Goal: Transaction & Acquisition: Purchase product/service

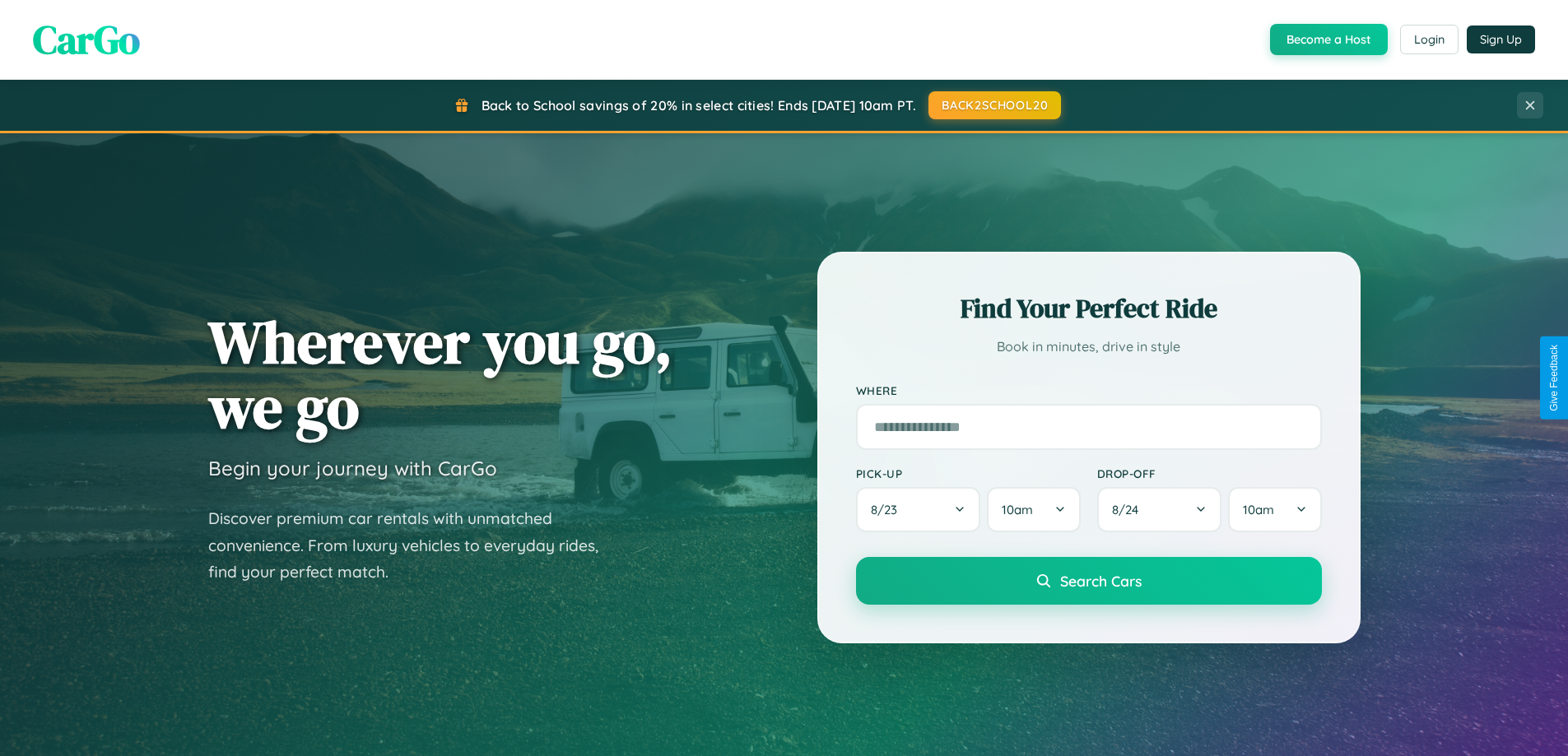
scroll to position [1132, 0]
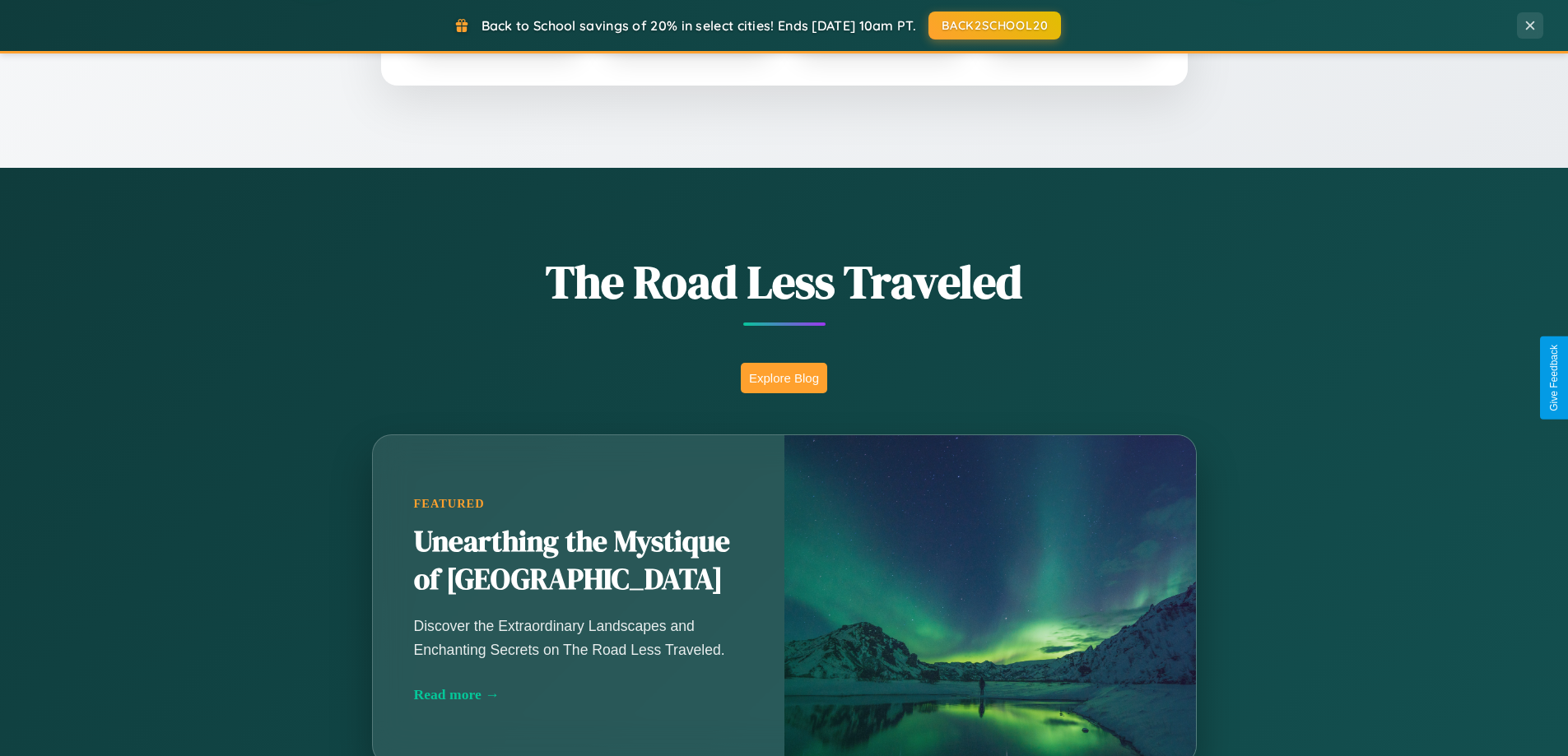
click at [784, 378] on button "Explore Blog" at bounding box center [784, 378] width 86 height 30
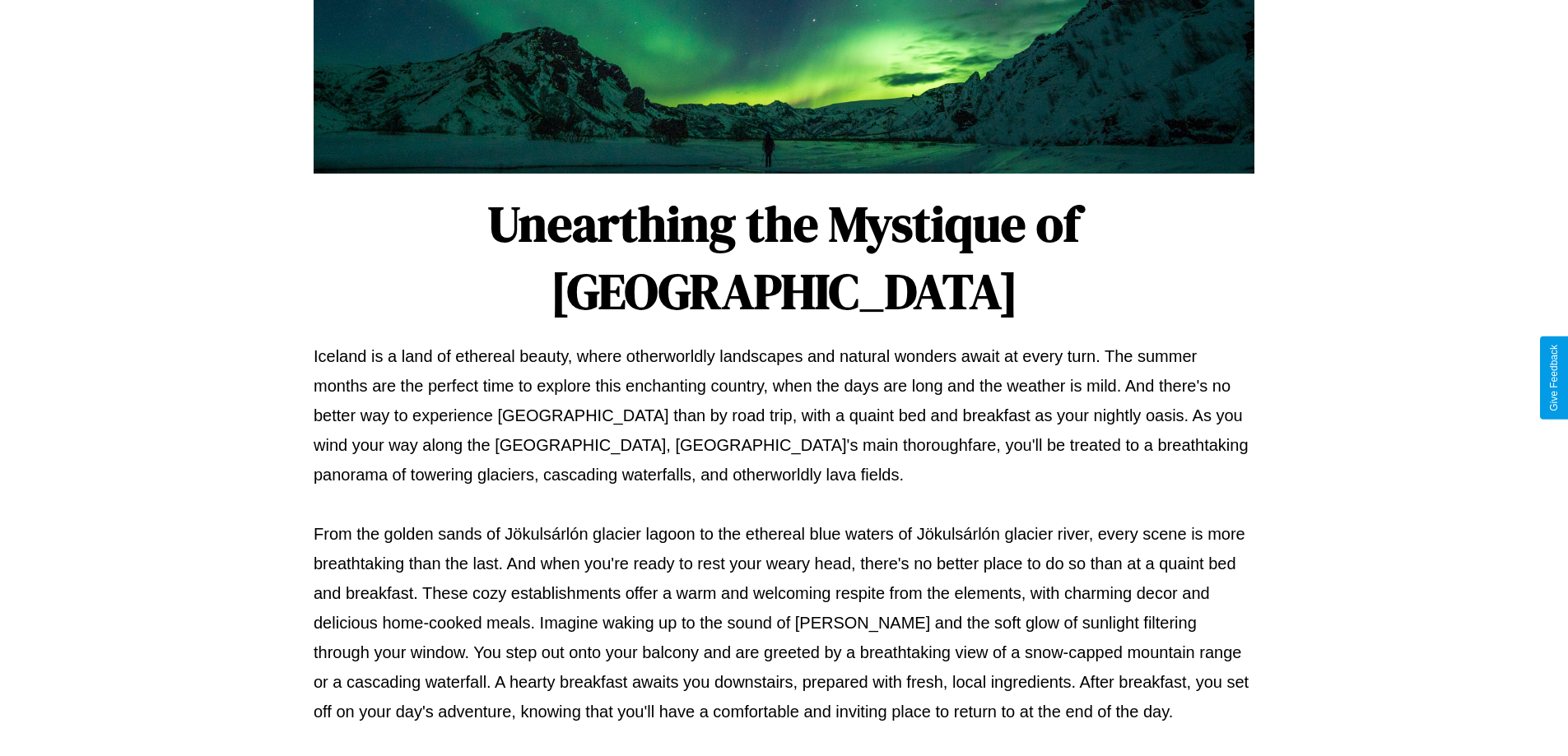
scroll to position [532, 0]
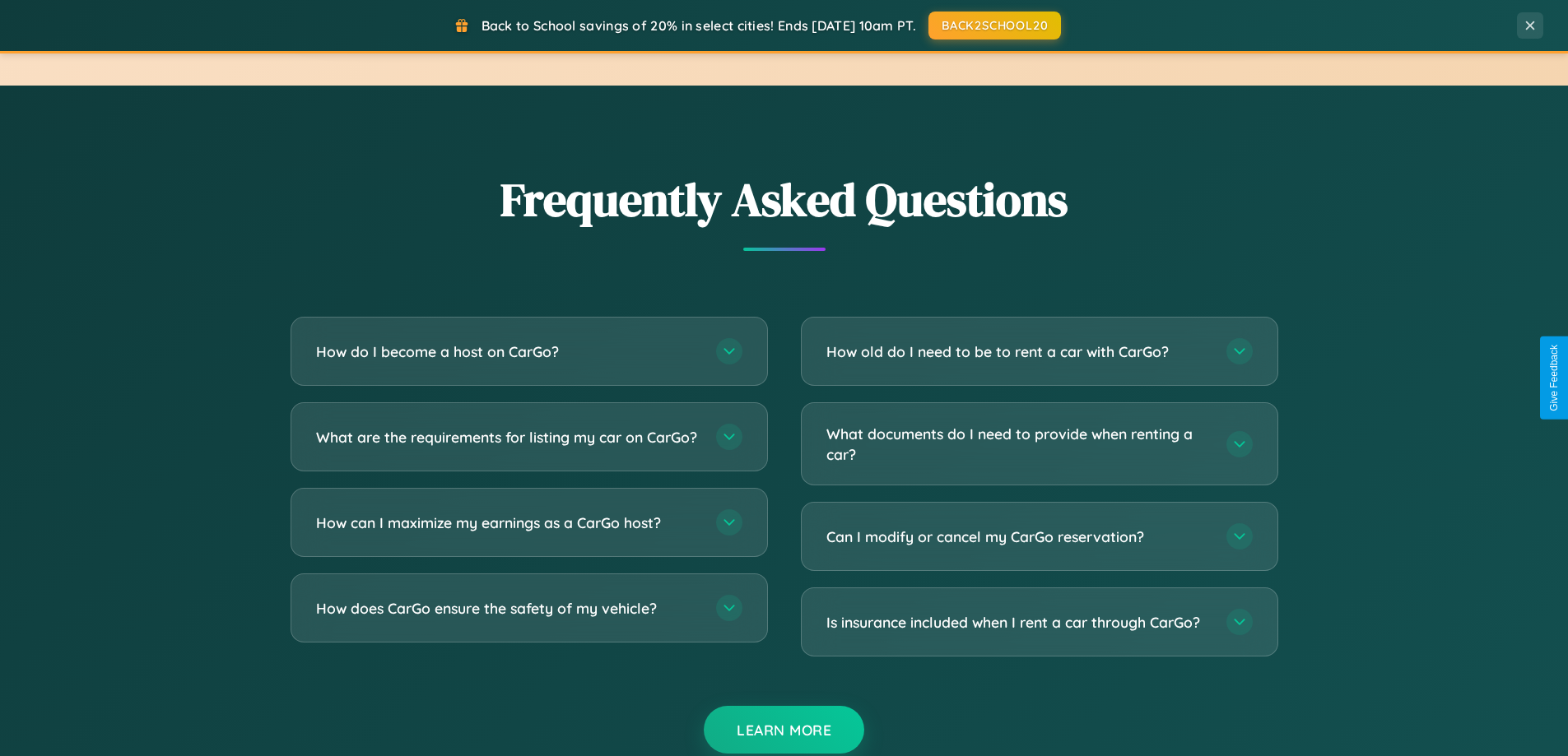
scroll to position [3166, 0]
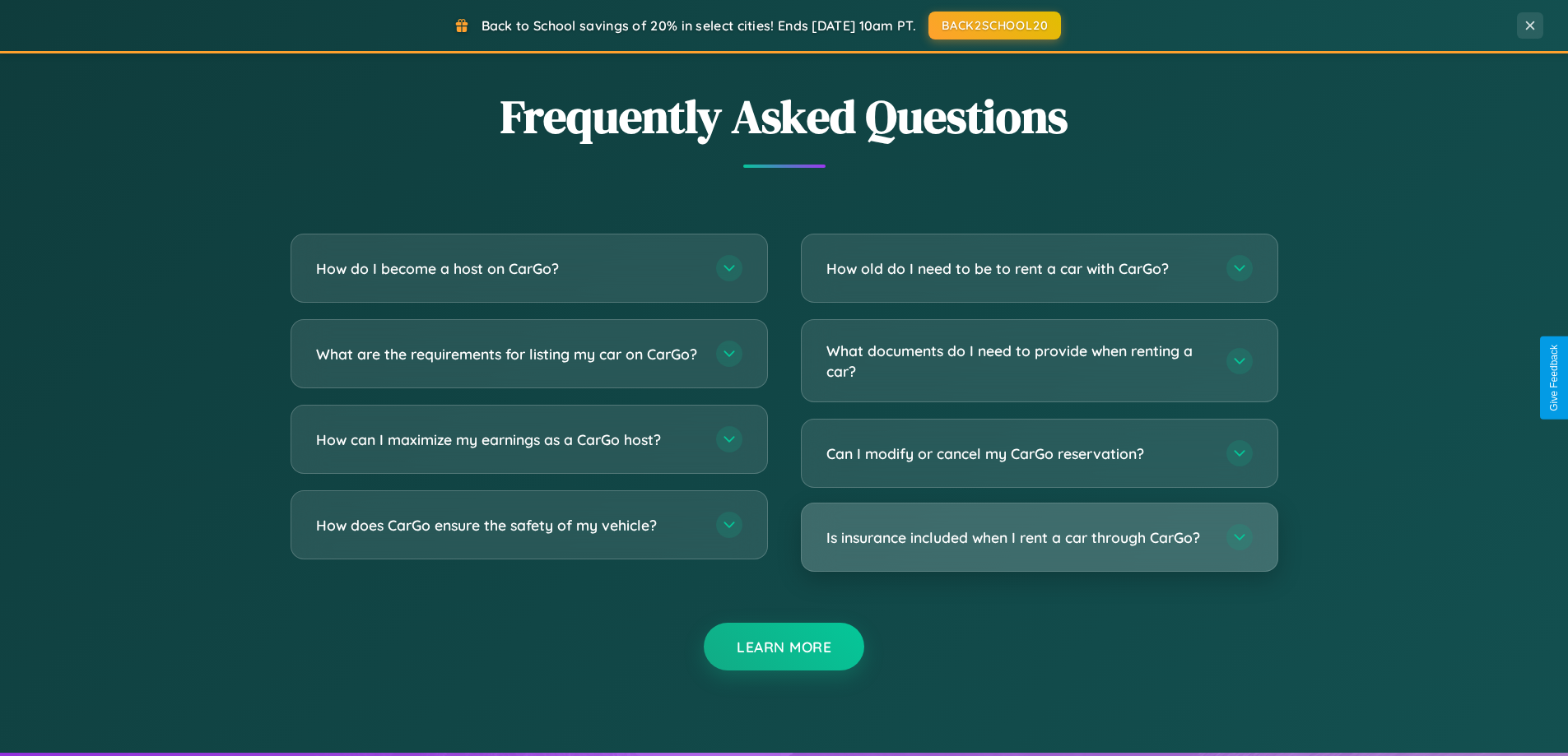
click at [1039, 539] on h3 "Is insurance included when I rent a car through CarGo?" at bounding box center [1018, 537] width 384 height 20
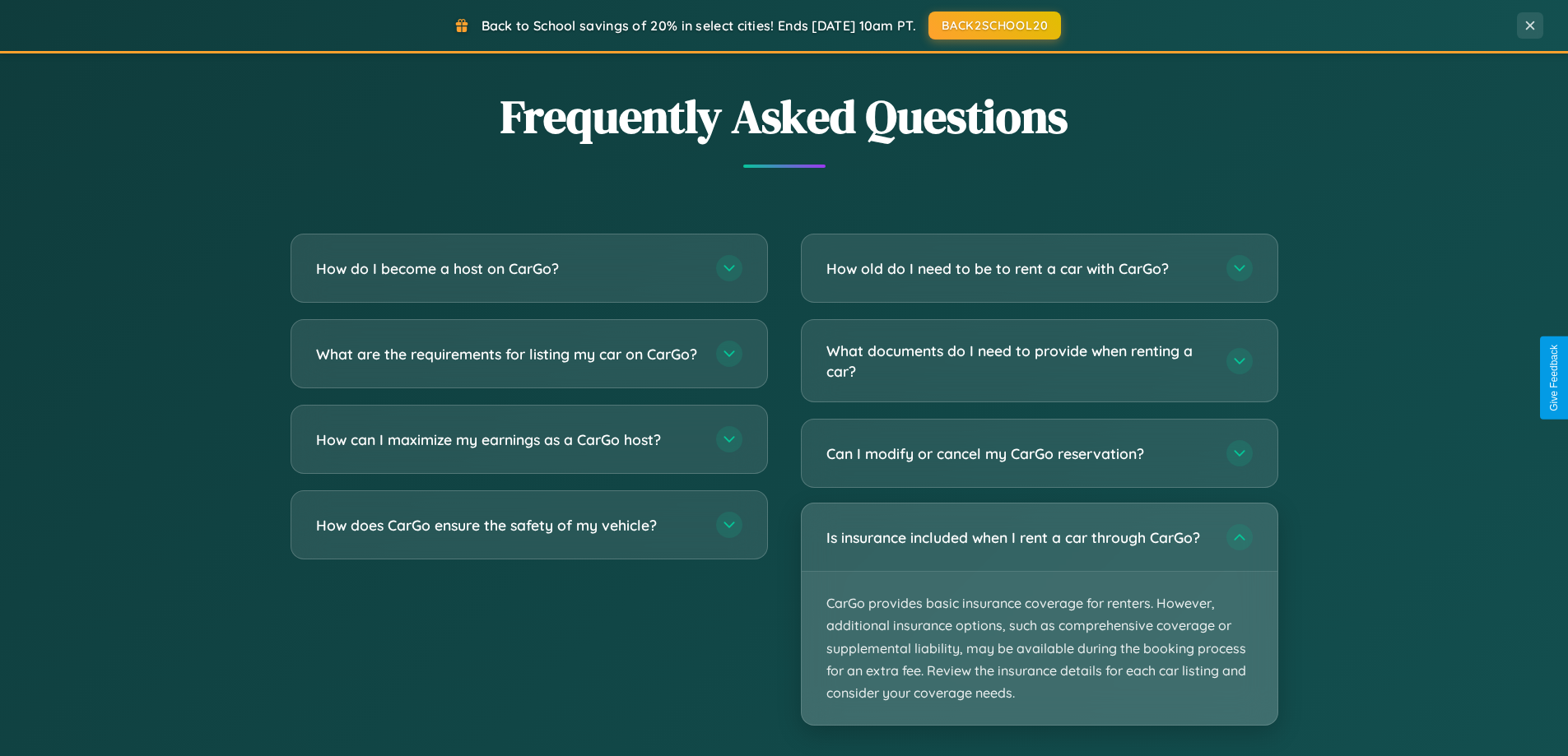
click at [1039, 614] on p "CarGo provides basic insurance coverage for renters. However, additional insura…" at bounding box center [1040, 648] width 476 height 153
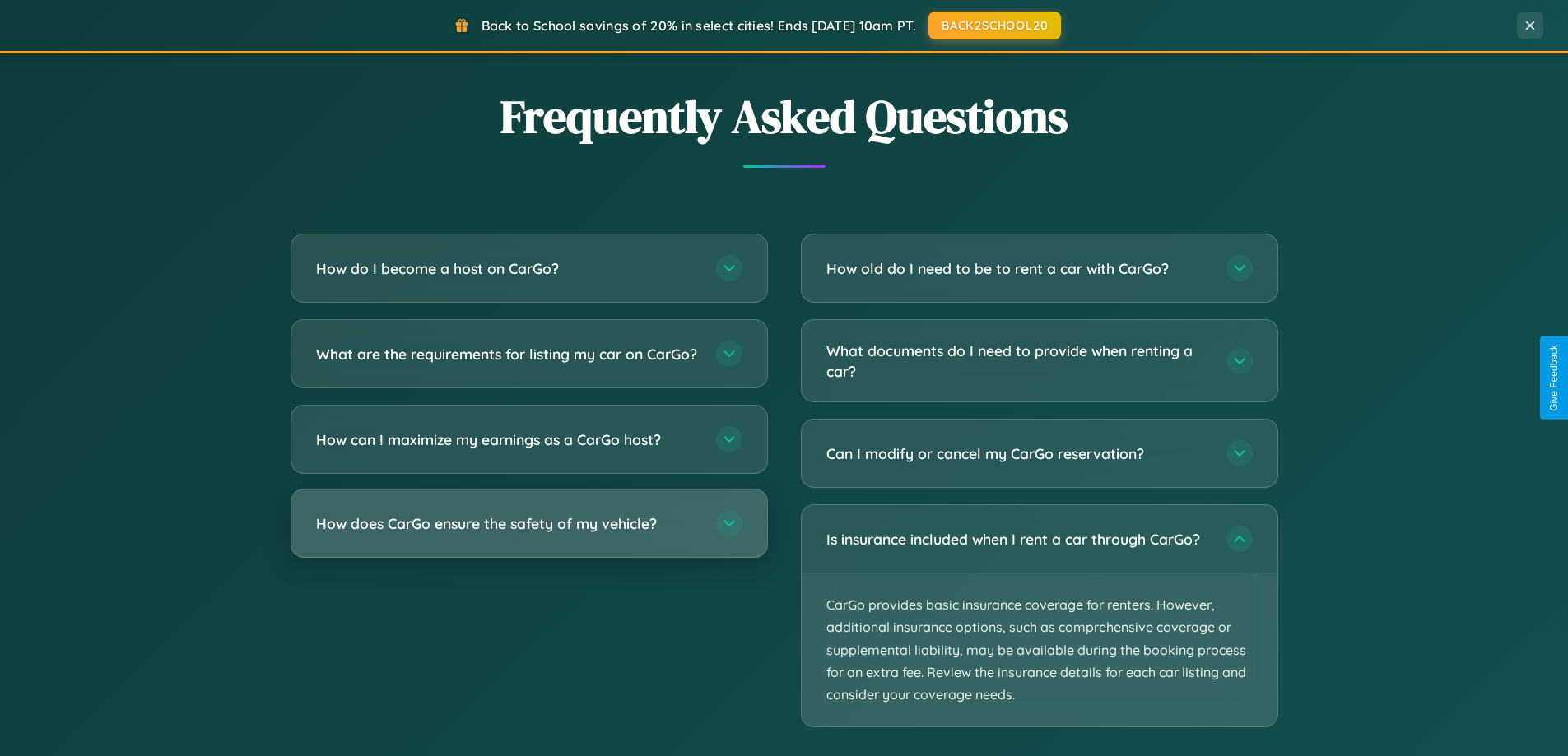
click at [528, 534] on h3 "How does CarGo ensure the safety of my vehicle?" at bounding box center [508, 524] width 384 height 20
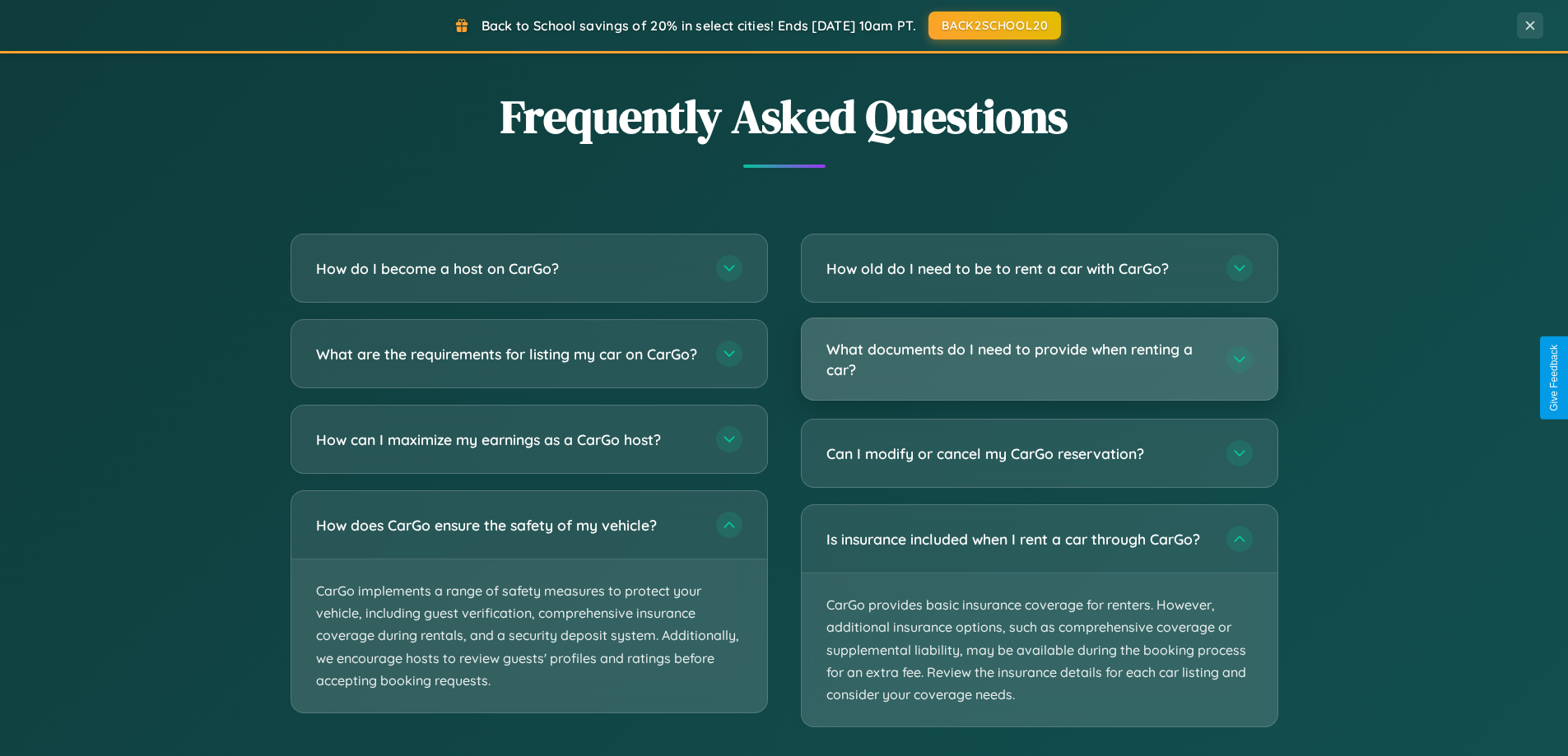
click at [1039, 360] on h3 "What documents do I need to provide when renting a car?" at bounding box center [1018, 358] width 384 height 40
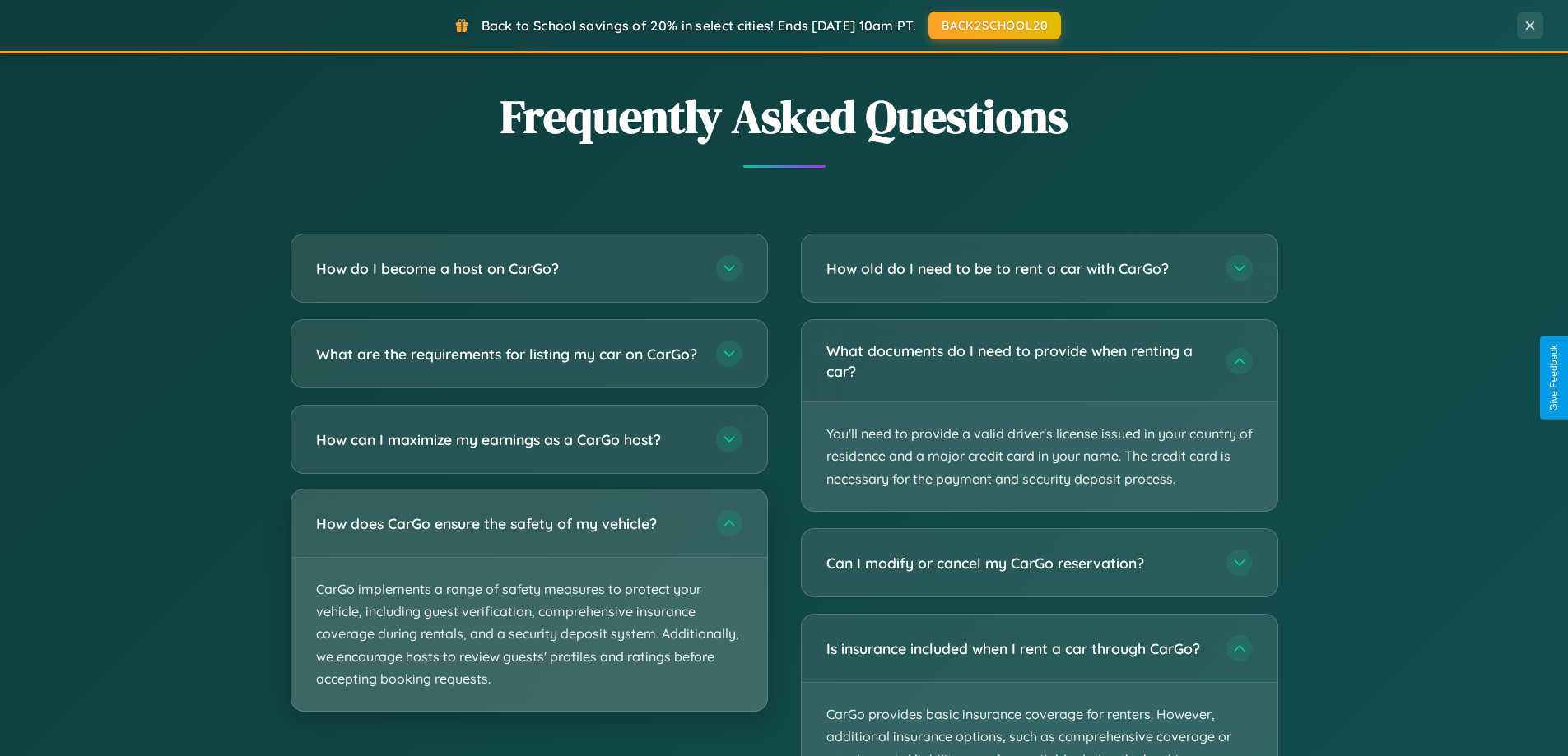
click at [528, 615] on p "CarGo implements a range of safety measures to protect your vehicle, including …" at bounding box center [529, 634] width 476 height 153
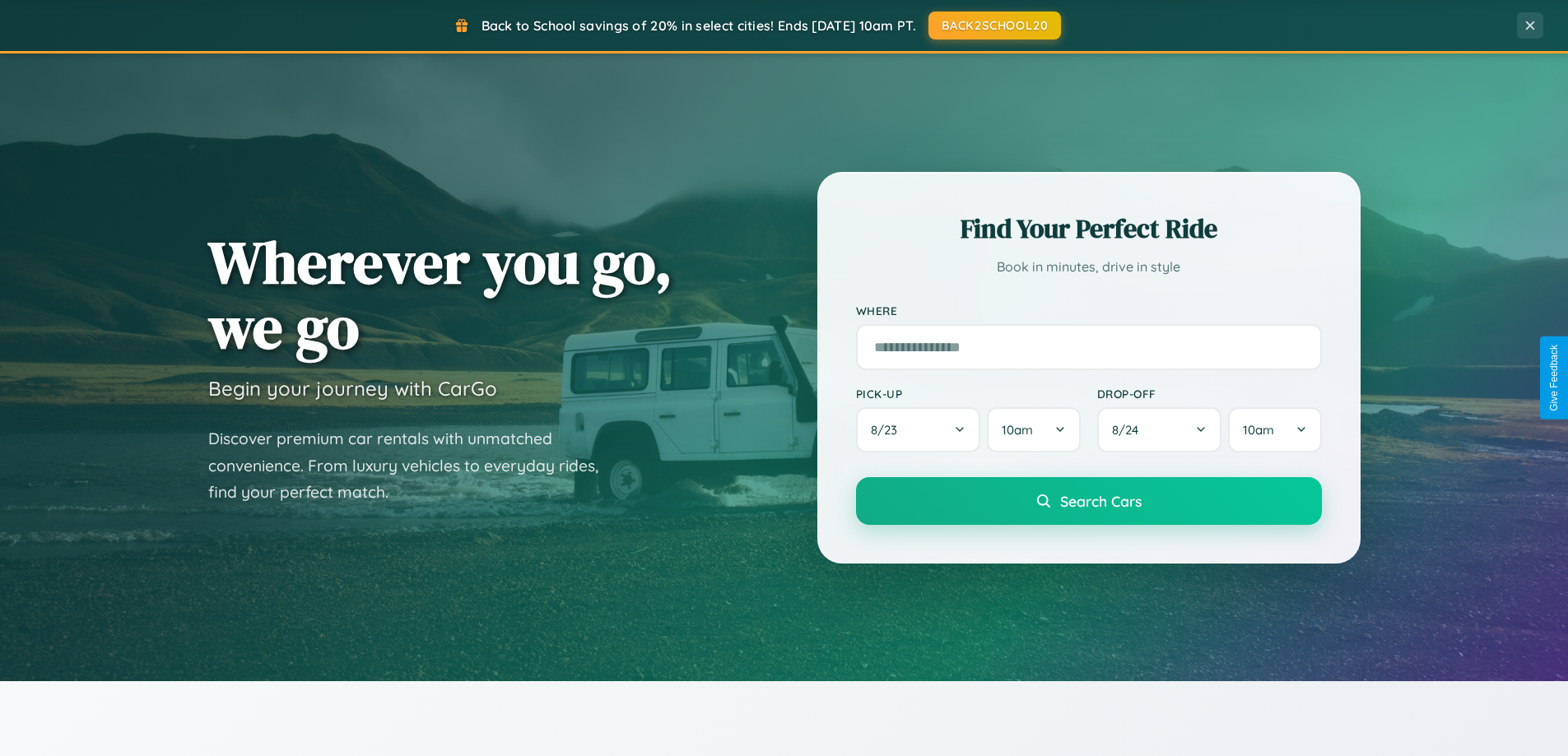
scroll to position [49, 0]
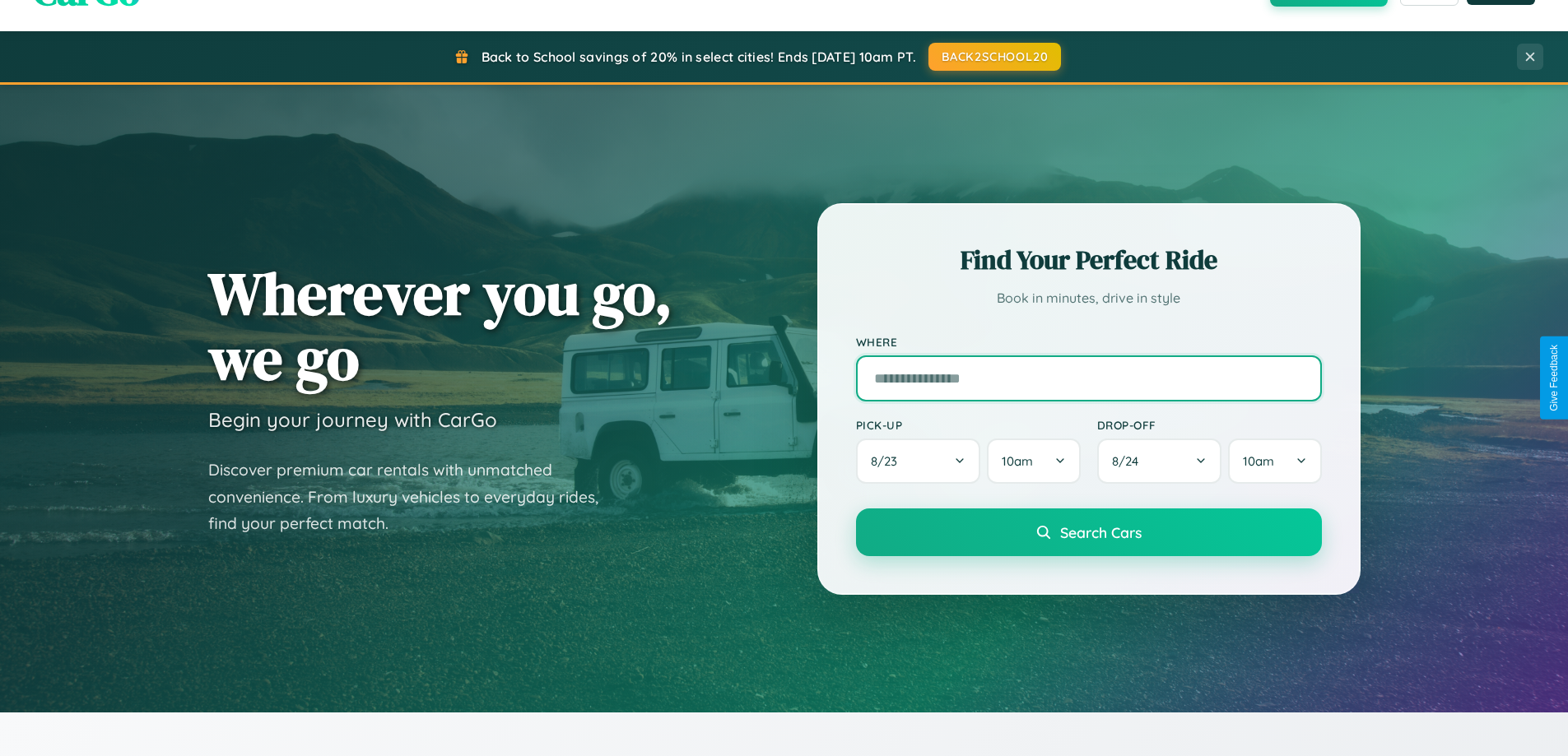
click at [1089, 378] on input "text" at bounding box center [1089, 379] width 466 height 46
type input "**********"
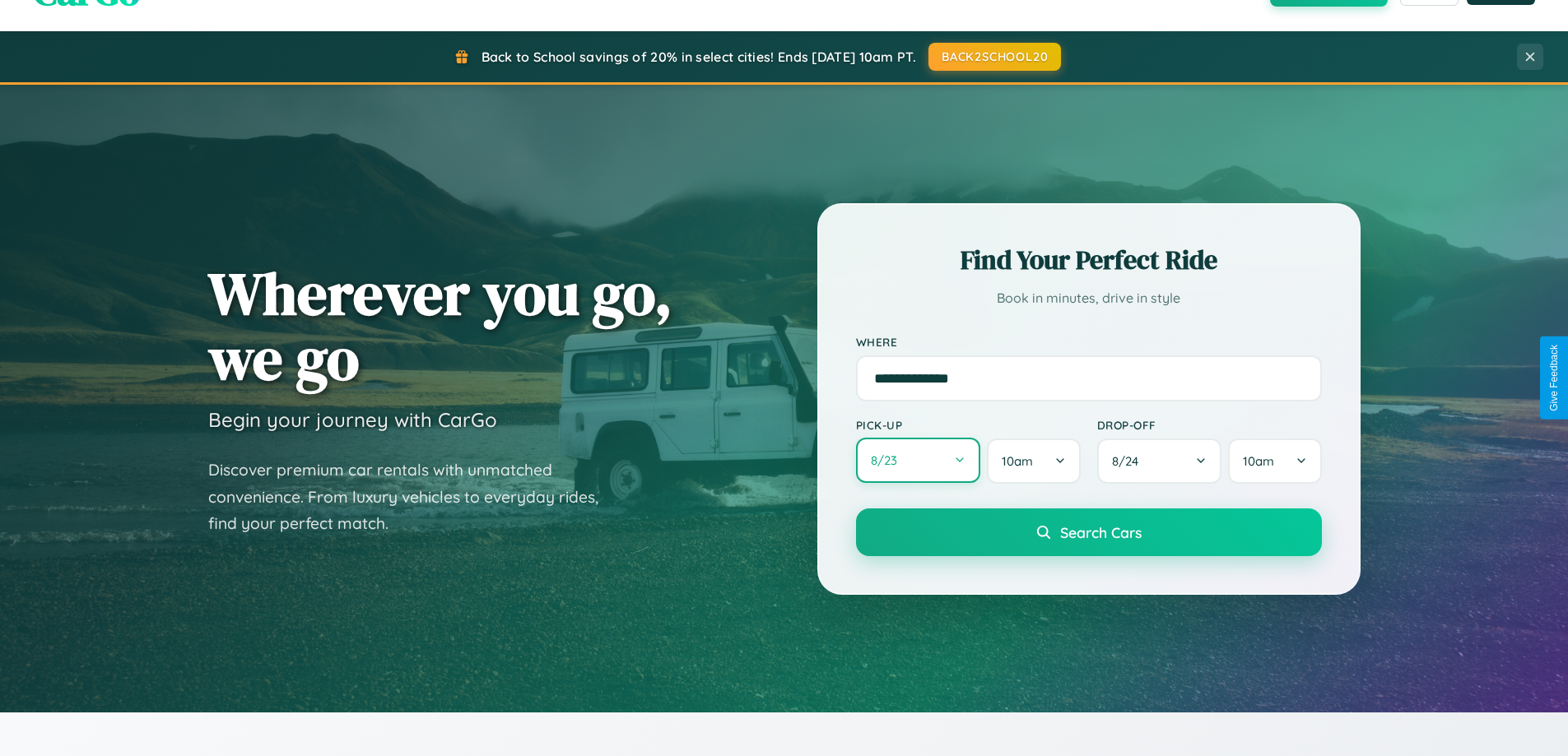
click at [918, 461] on button "8 / 23" at bounding box center [918, 460] width 125 height 45
select select "*"
select select "****"
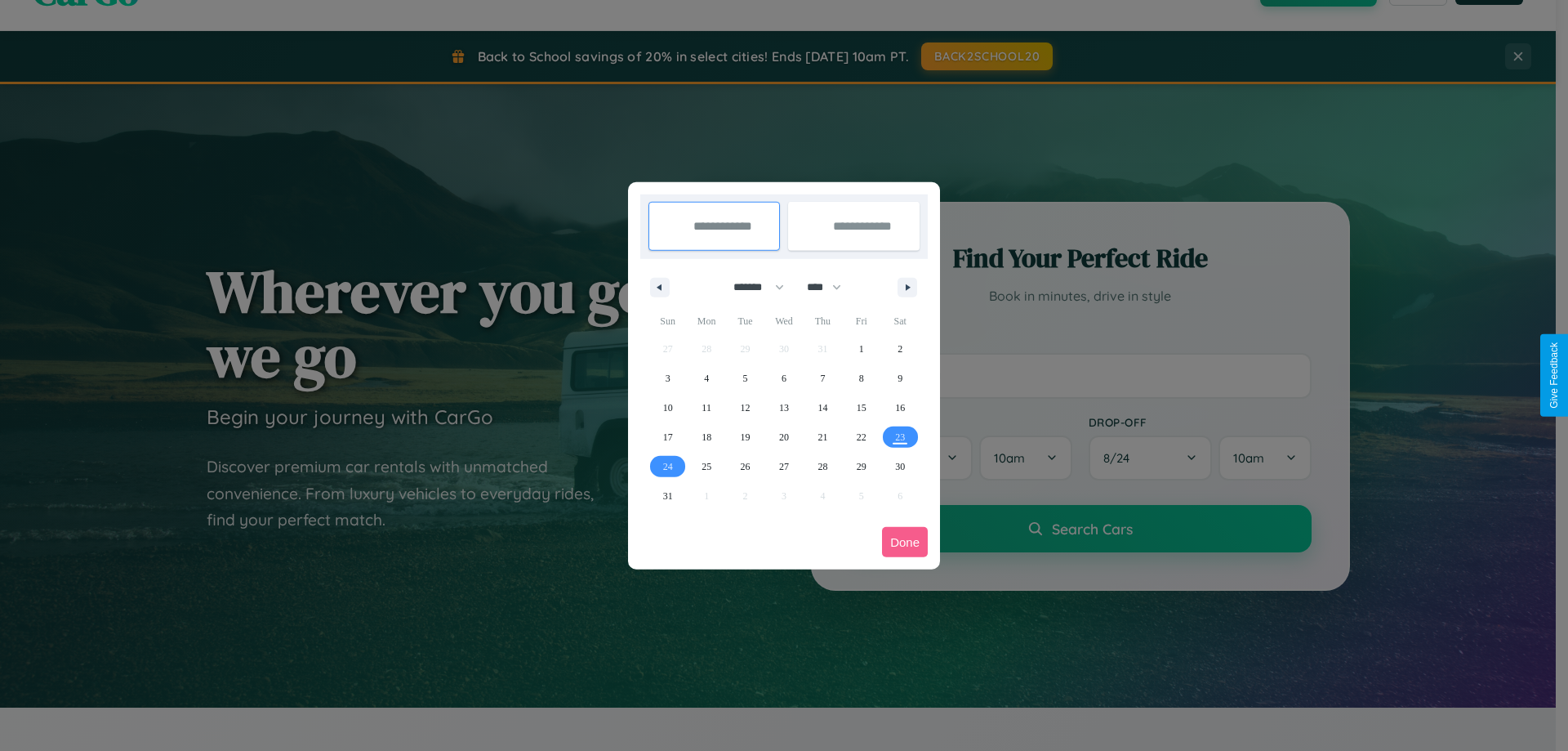
drag, startPoint x: 751, startPoint y: 286, endPoint x: 784, endPoint y: 328, distance: 53.4
click at [751, 286] on select "******* ******** ***** ***** *** **** **** ****** ********* ******* ******** **…" at bounding box center [756, 287] width 70 height 27
select select "*"
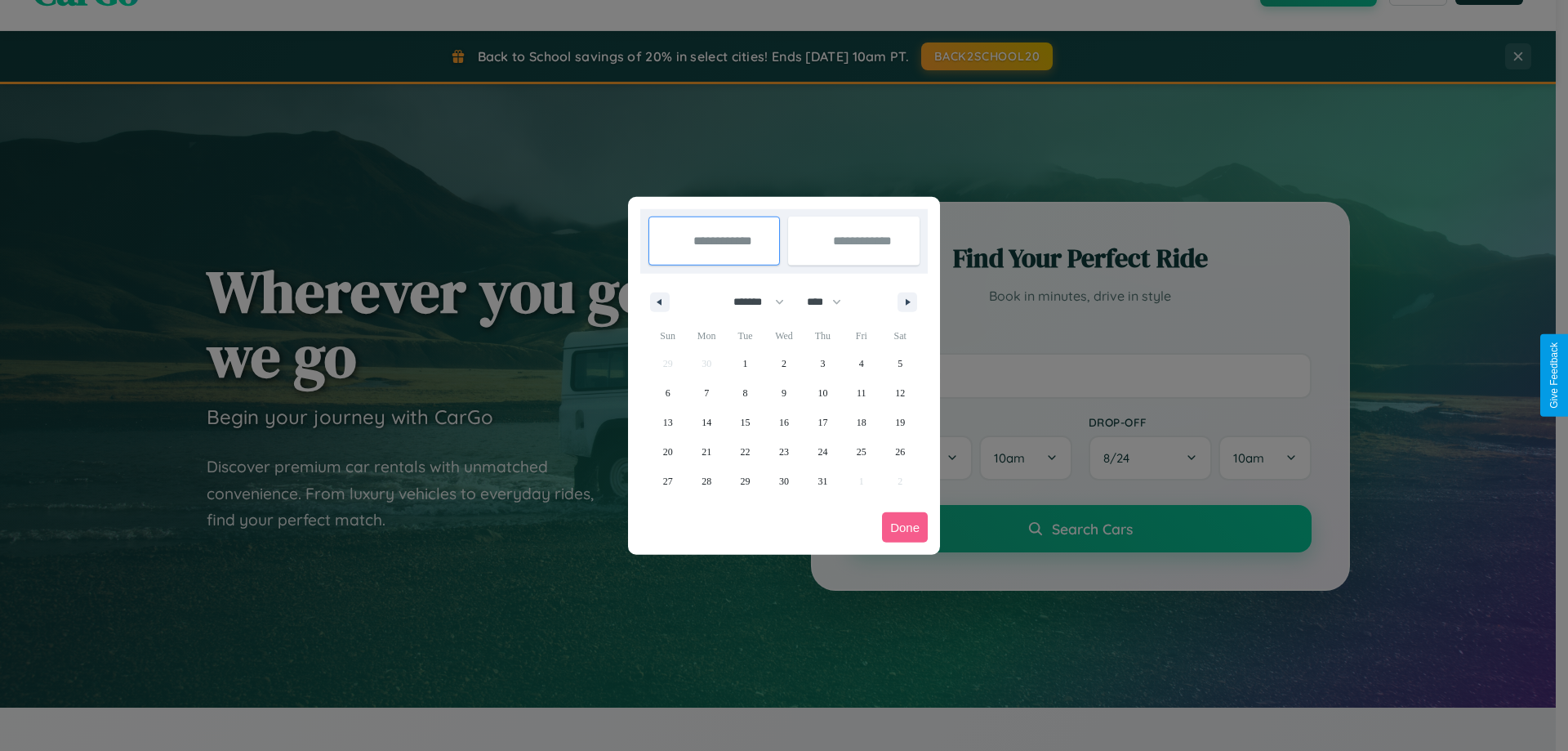
drag, startPoint x: 832, startPoint y: 301, endPoint x: 784, endPoint y: 328, distance: 55.1
click at [832, 301] on select "**** **** **** **** **** **** **** **** **** **** **** **** **** **** **** ****…" at bounding box center [824, 301] width 49 height 27
select select "****"
click at [823, 421] on span "16" at bounding box center [822, 422] width 10 height 29
type input "**********"
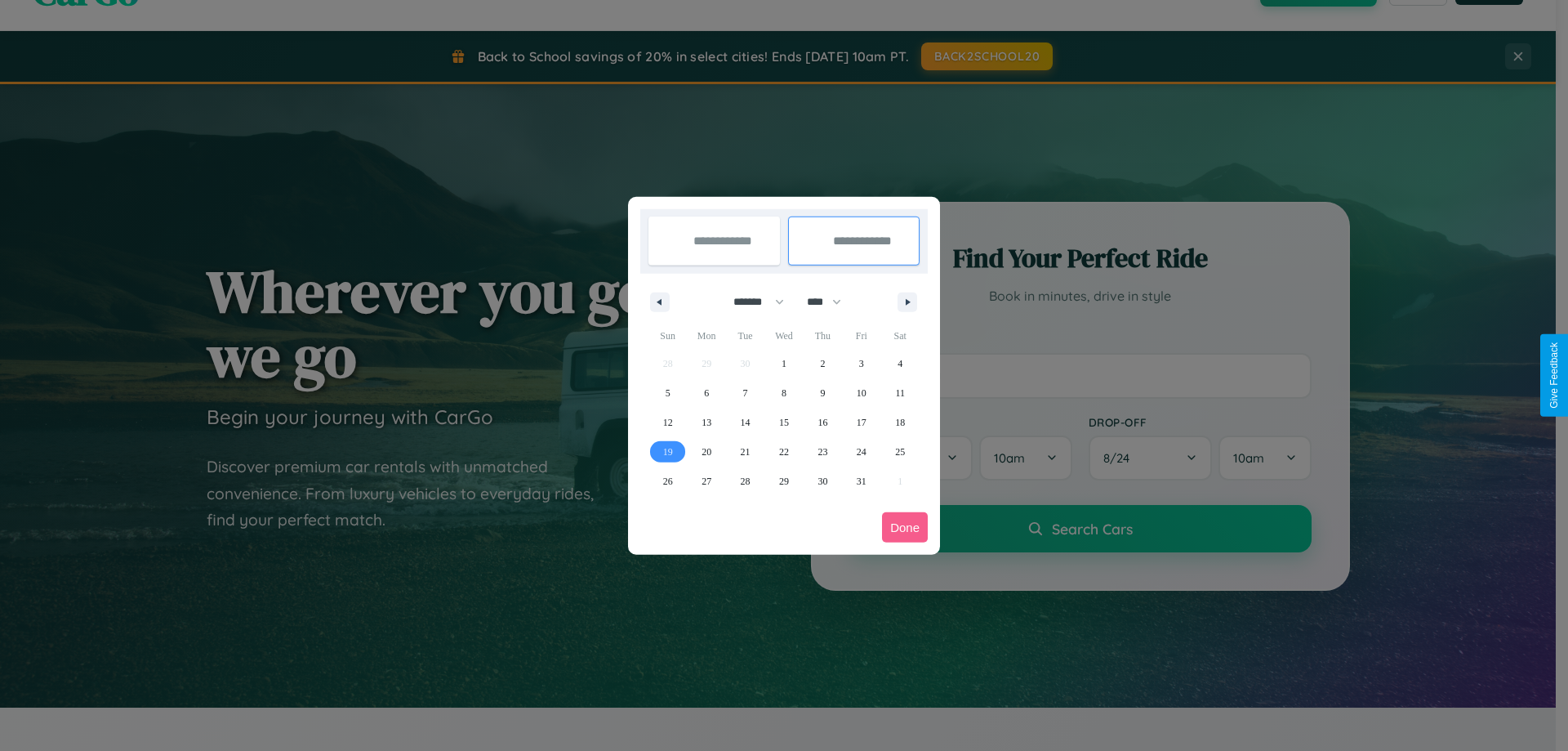
click at [668, 451] on span "19" at bounding box center [668, 451] width 10 height 29
type input "**********"
click at [905, 527] on button "Done" at bounding box center [905, 527] width 46 height 30
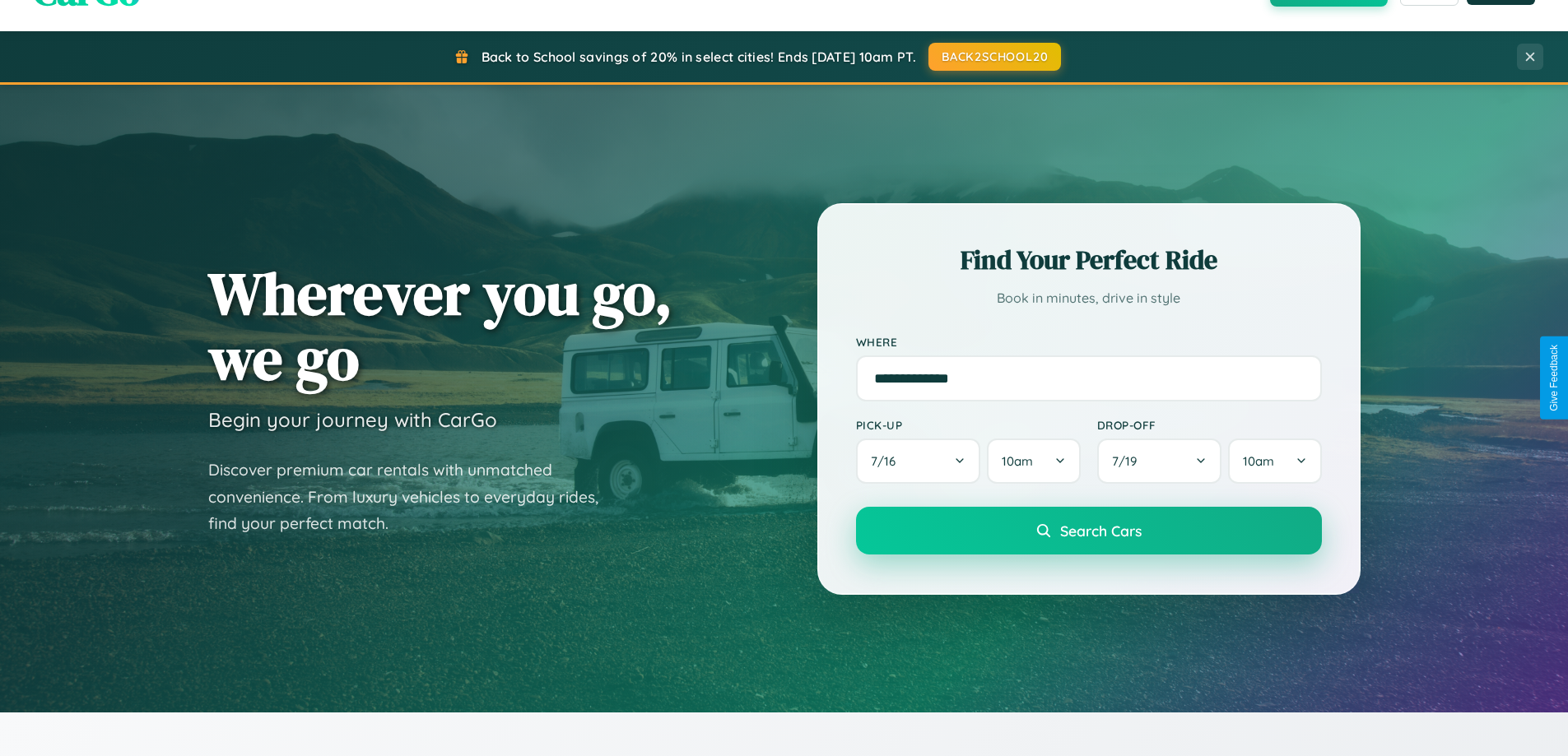
click at [1089, 531] on span "Search Cars" at bounding box center [1101, 531] width 82 height 18
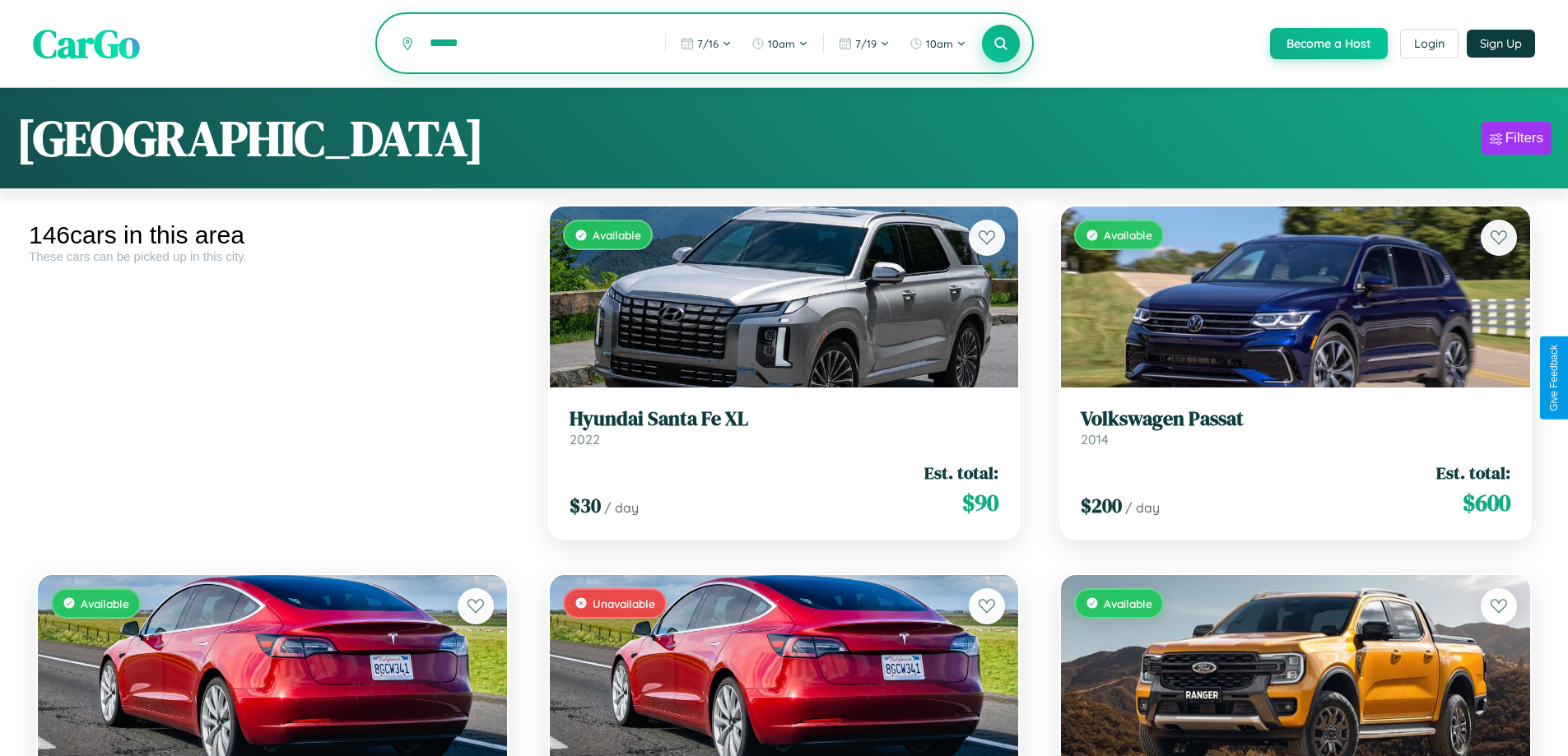
type input "******"
click at [1001, 44] on icon at bounding box center [1002, 43] width 16 height 16
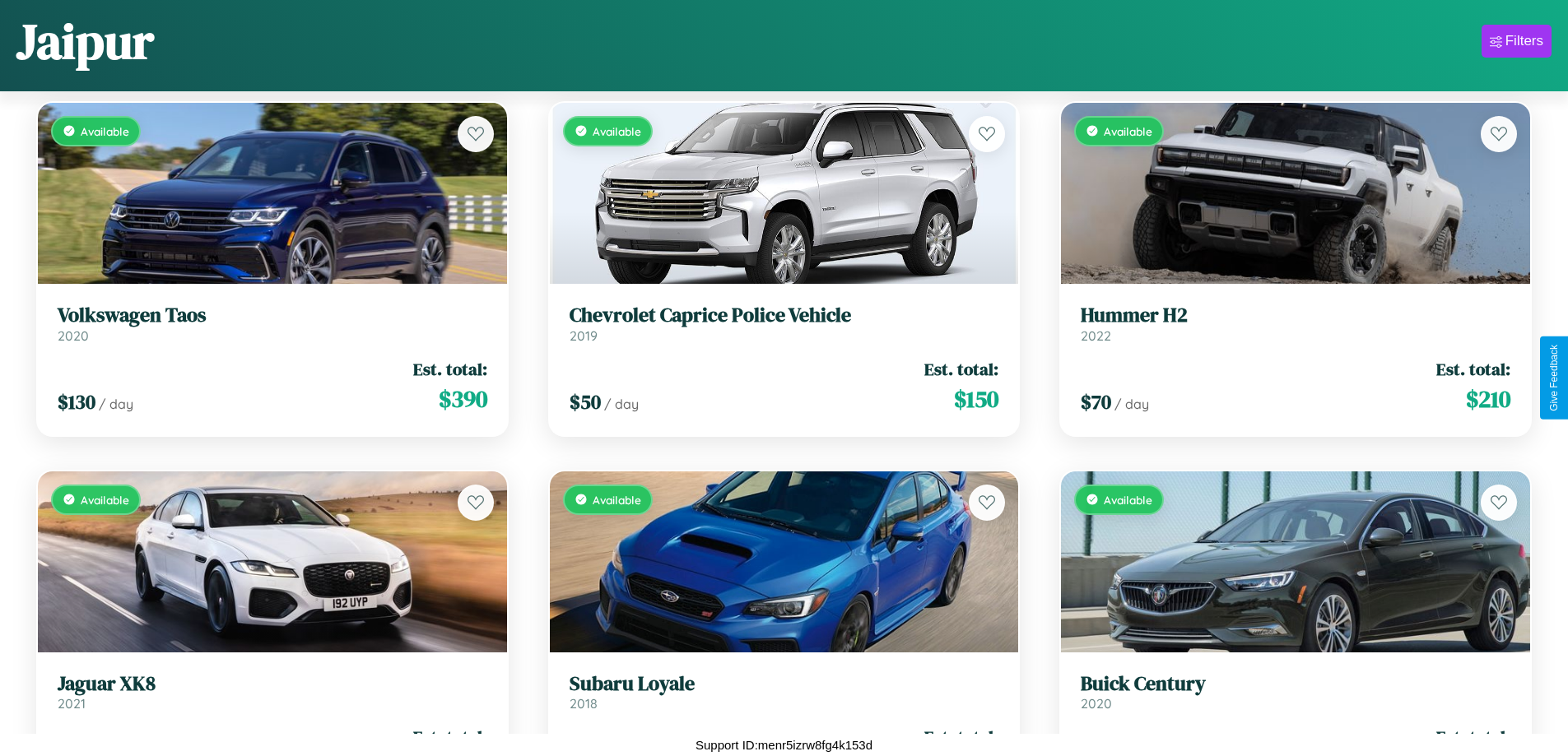
scroll to position [8337, 0]
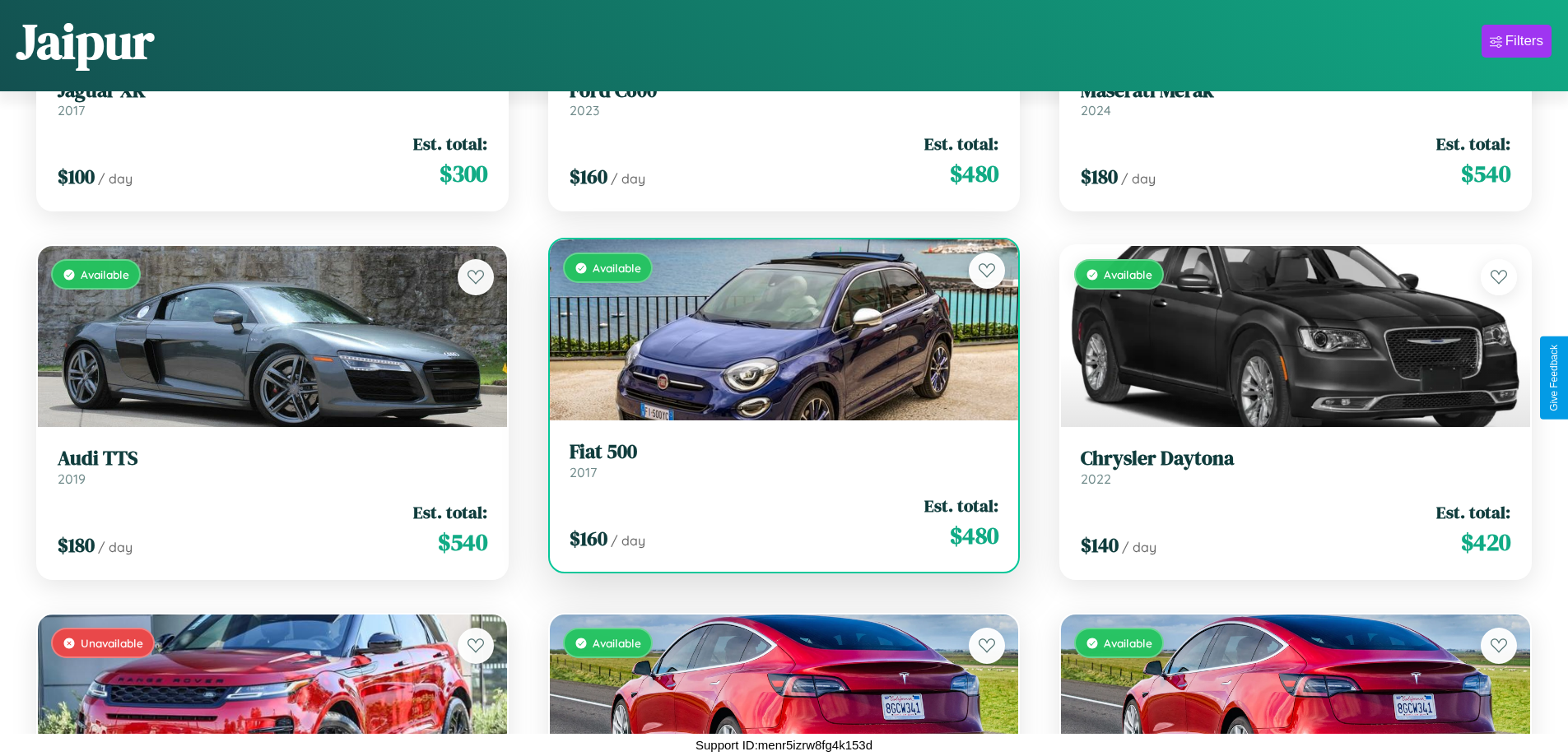
click at [777, 464] on link "Fiat 500 2017" at bounding box center [785, 460] width 430 height 40
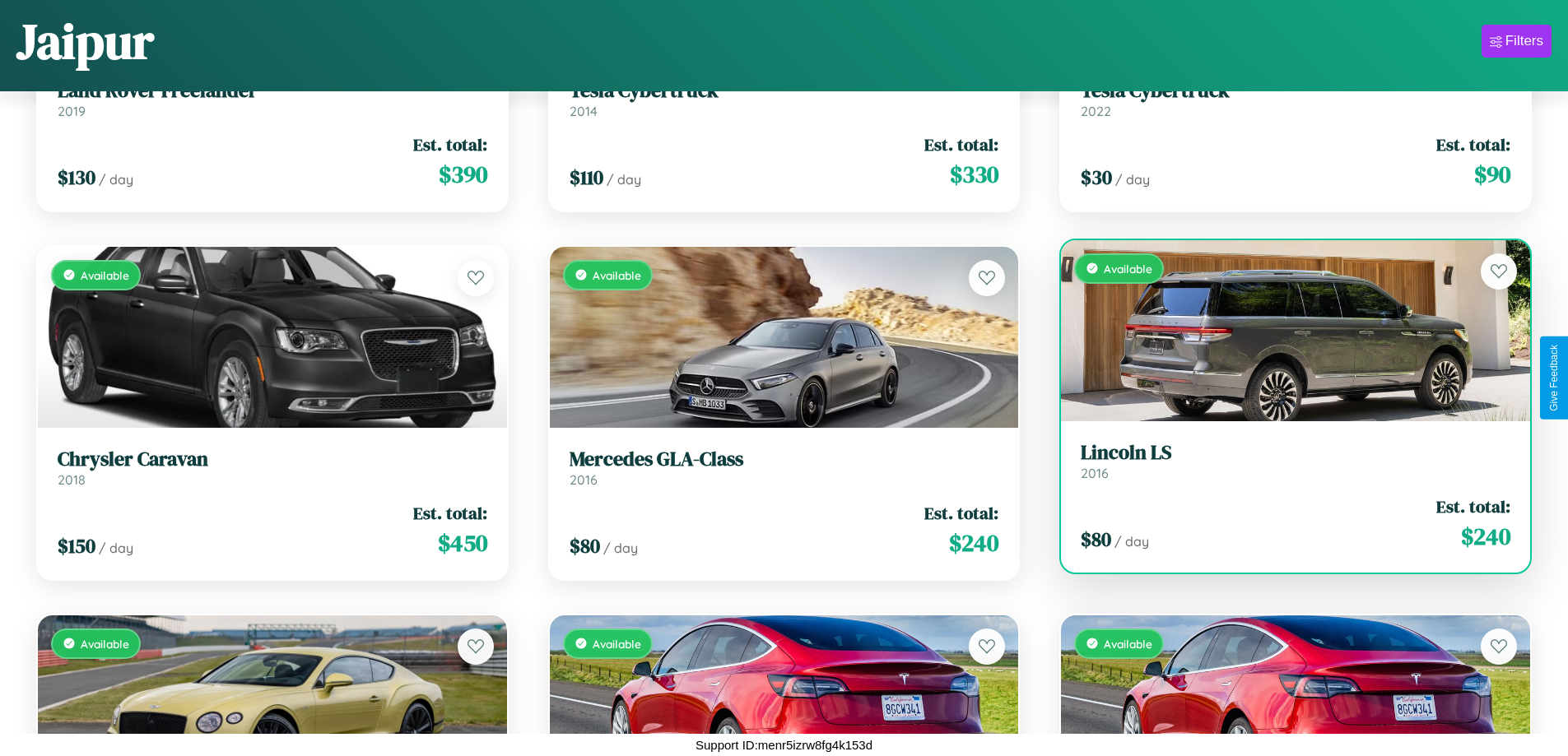
click at [1285, 332] on div "Available" at bounding box center [1295, 331] width 470 height 181
click at [1285, 330] on div "Available" at bounding box center [1295, 331] width 470 height 181
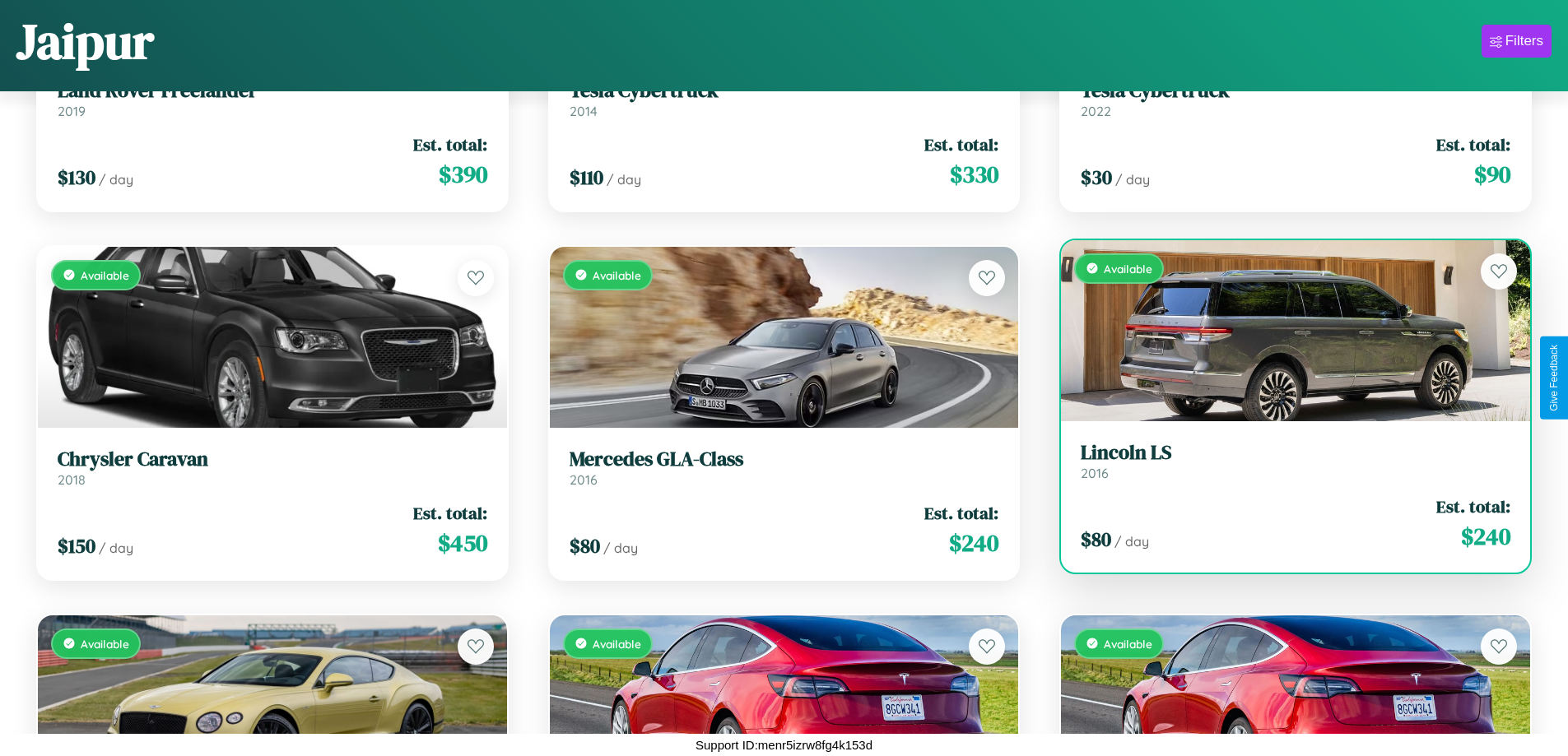
click at [1285, 330] on div "Available" at bounding box center [1295, 331] width 470 height 181
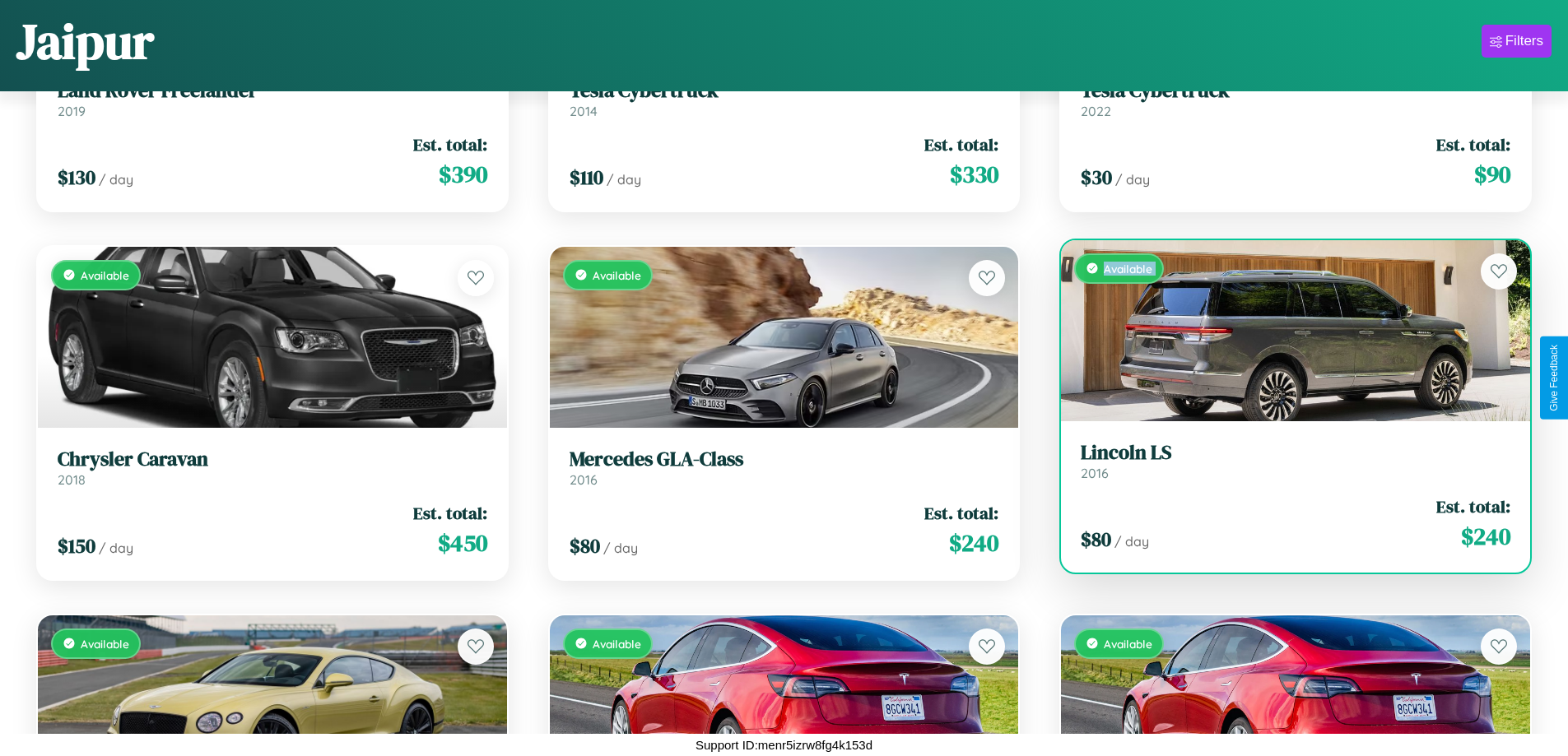
click at [1285, 330] on div "Available" at bounding box center [1295, 331] width 470 height 181
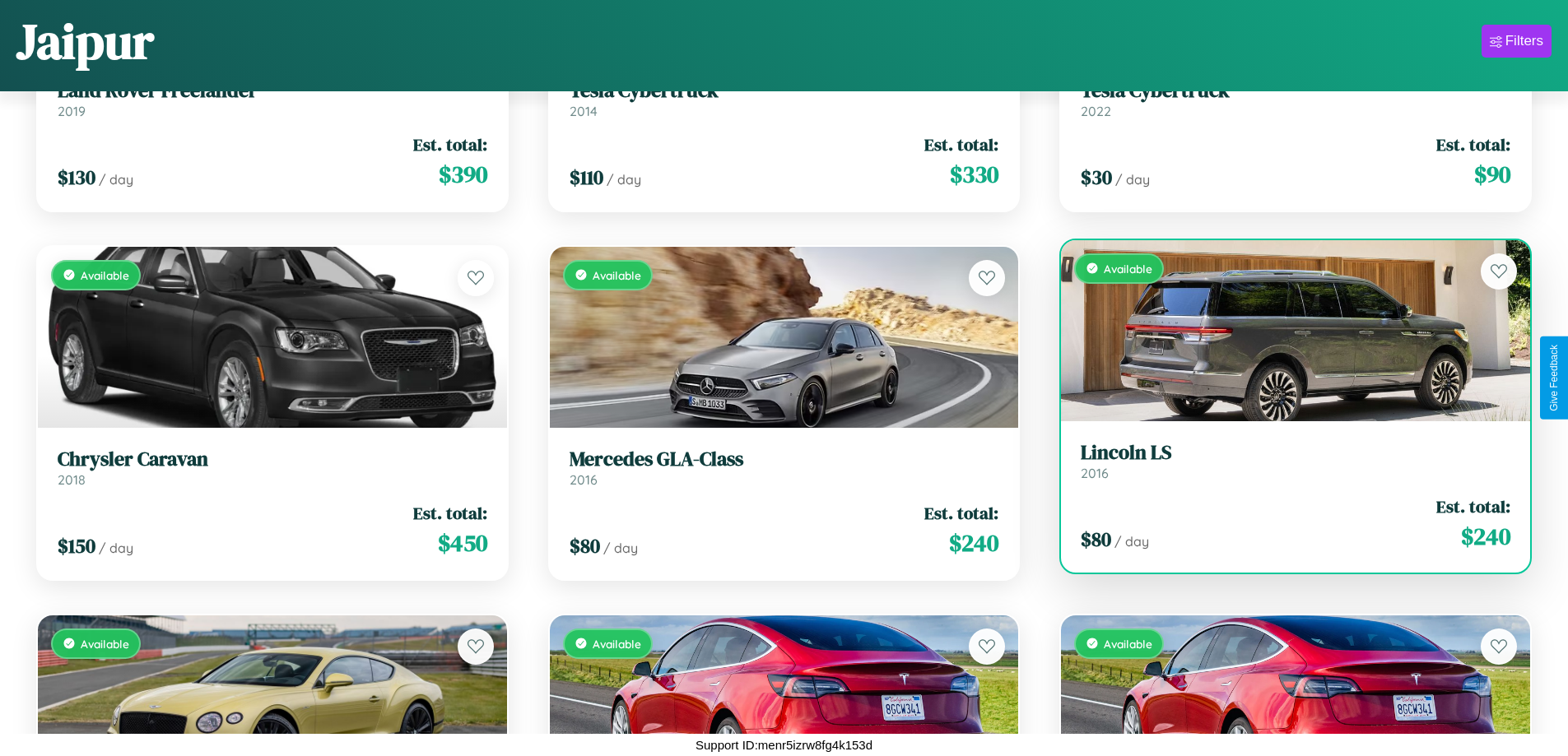
click at [1285, 330] on div "Available" at bounding box center [1295, 331] width 470 height 181
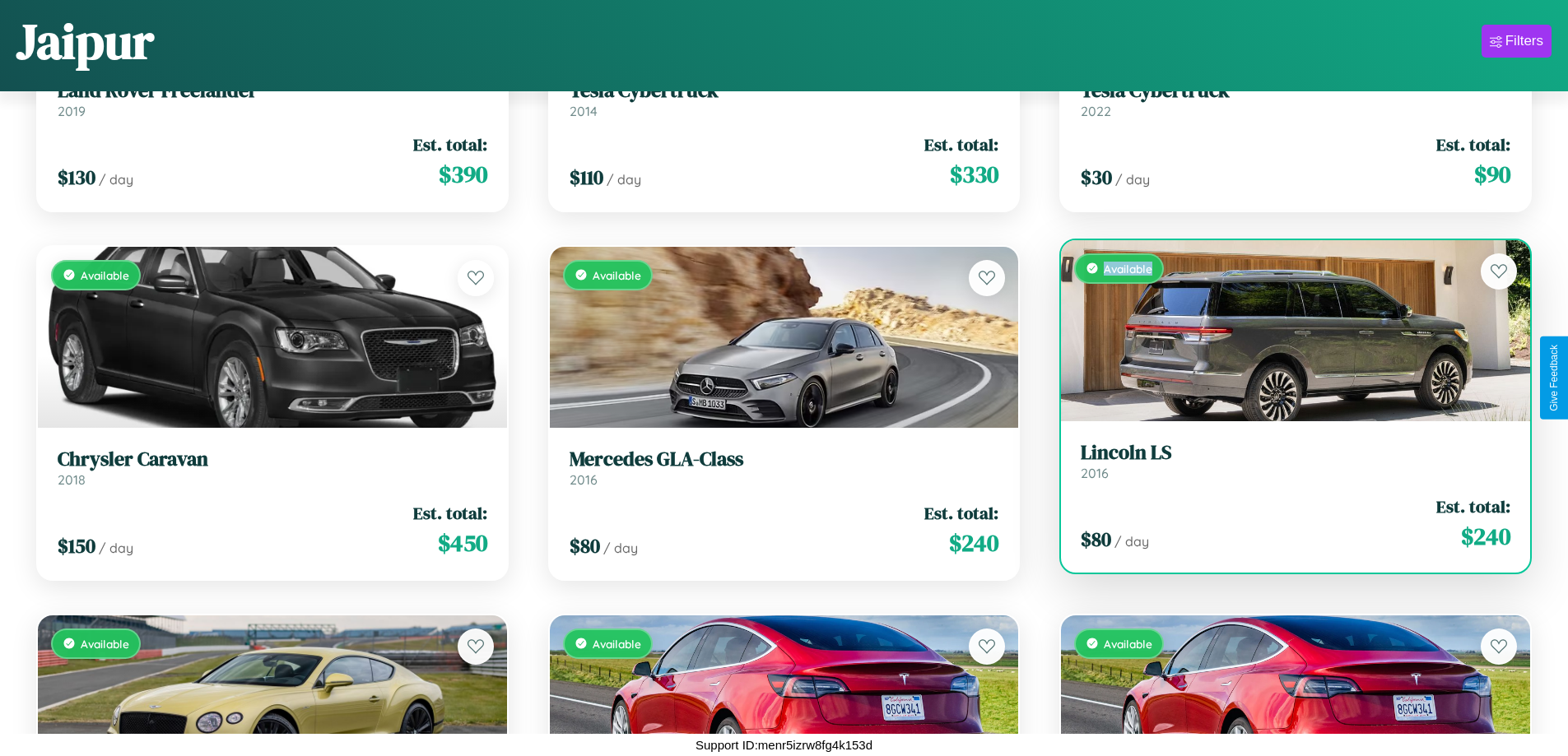
click at [1285, 330] on div "Available" at bounding box center [1295, 331] width 470 height 181
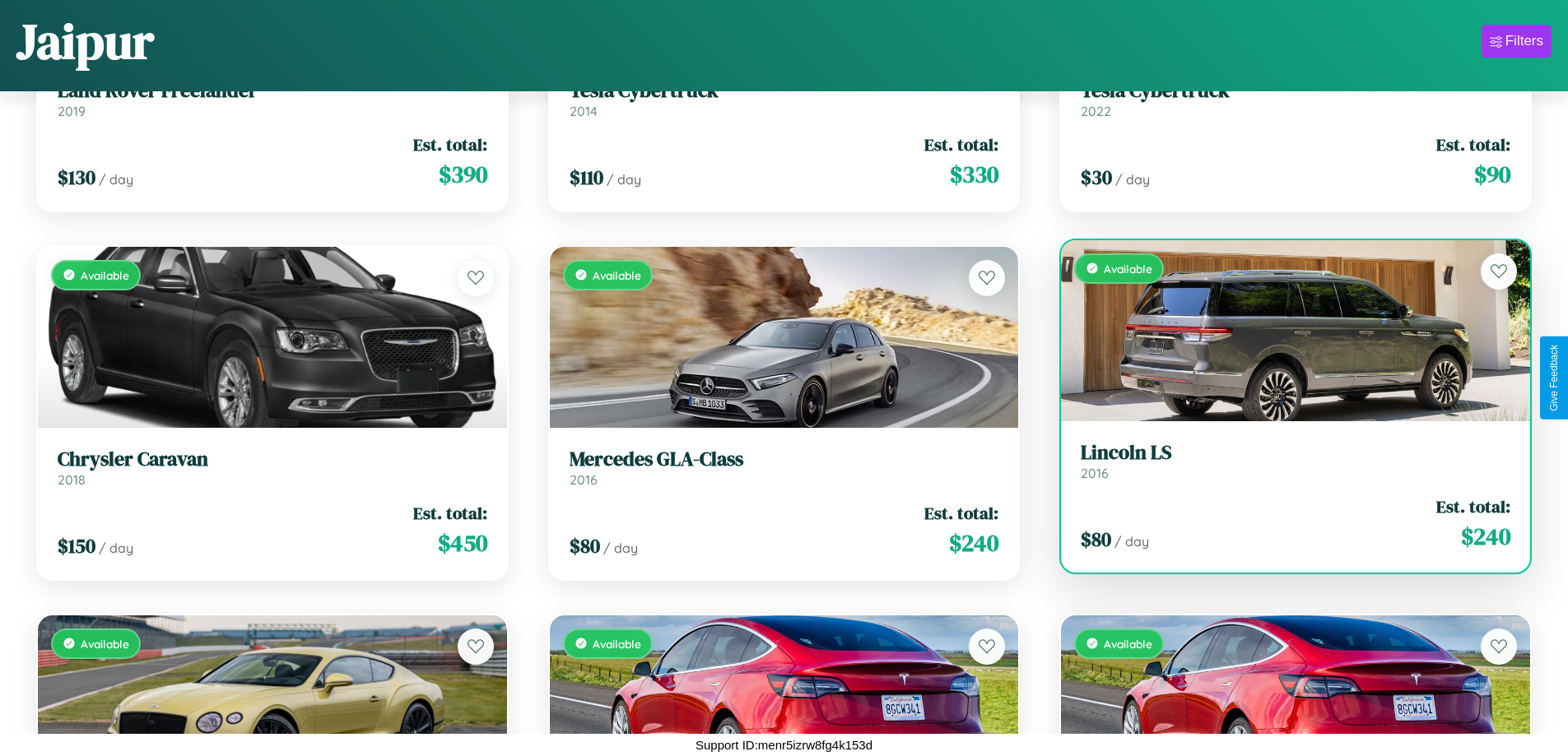
click at [1285, 461] on h3 "Lincoln LS" at bounding box center [1295, 453] width 430 height 24
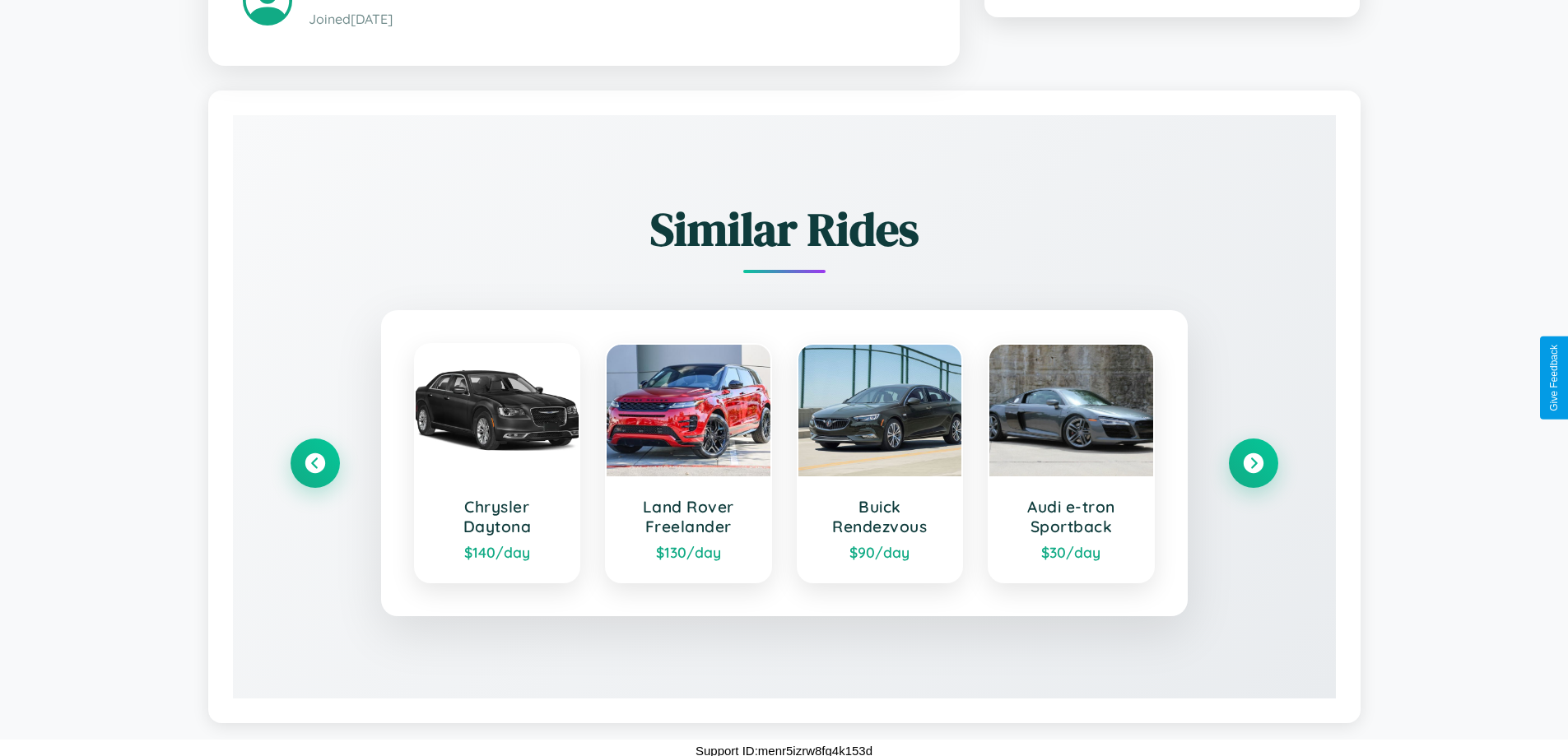
scroll to position [965, 0]
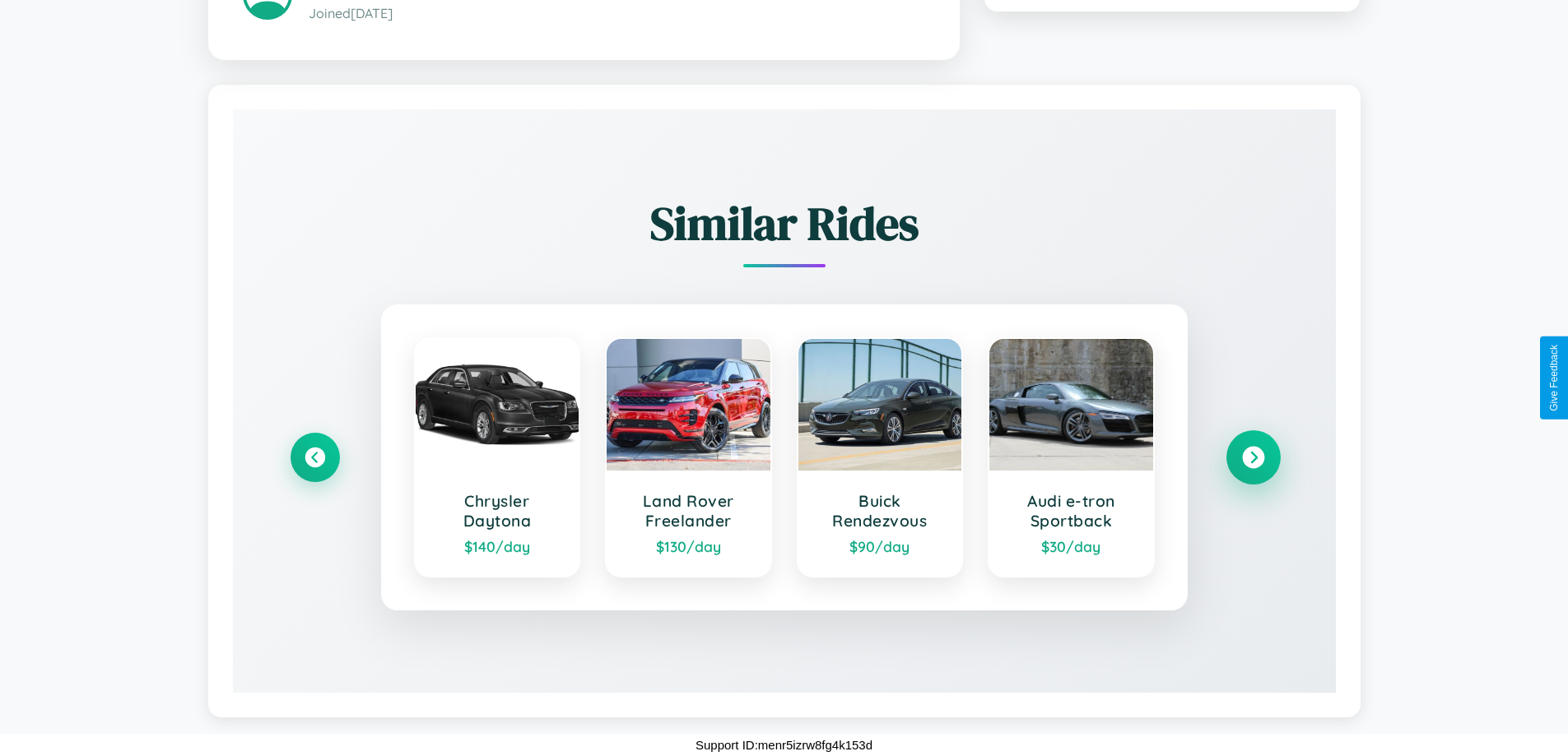
click at [1253, 457] on icon at bounding box center [1253, 457] width 22 height 22
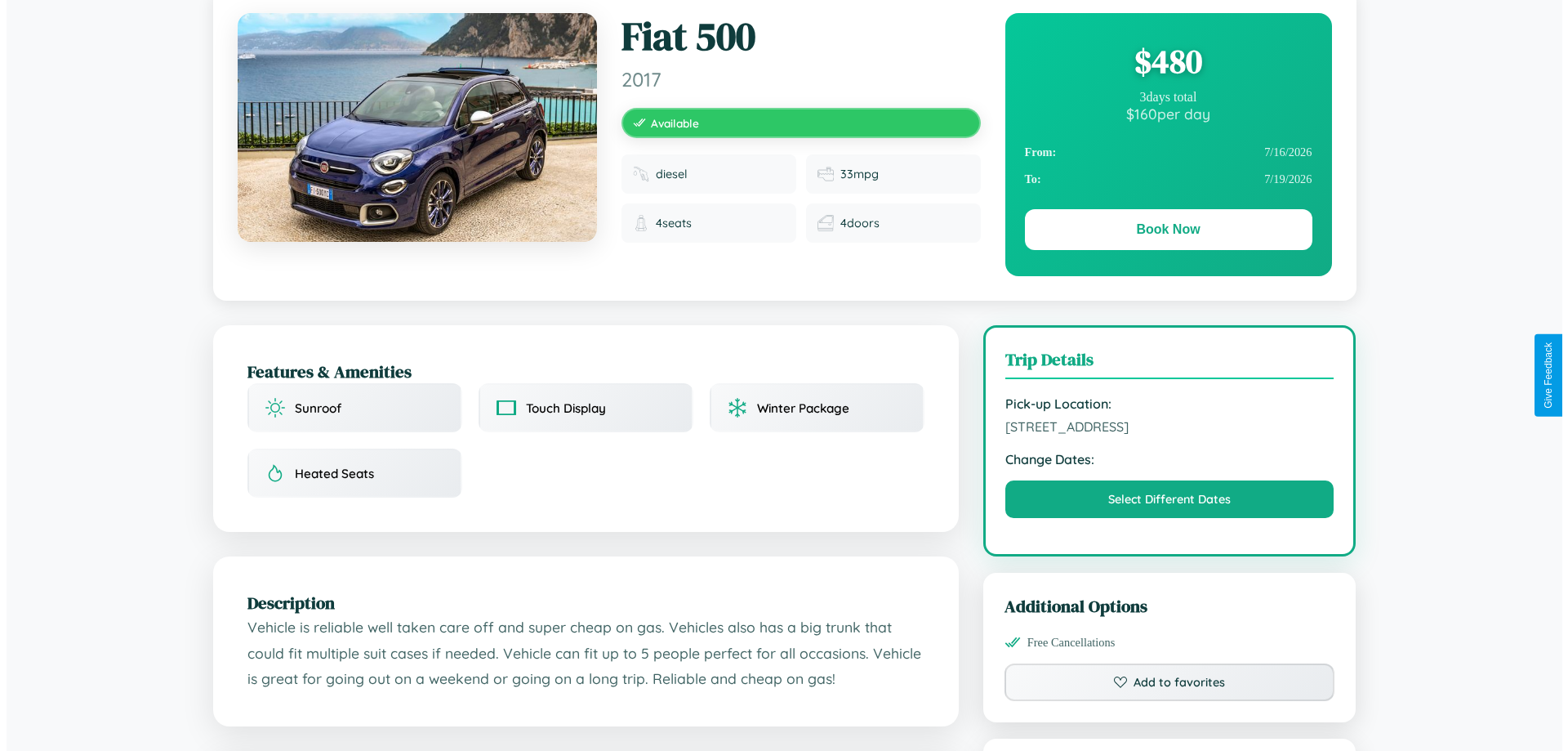
scroll to position [0, 0]
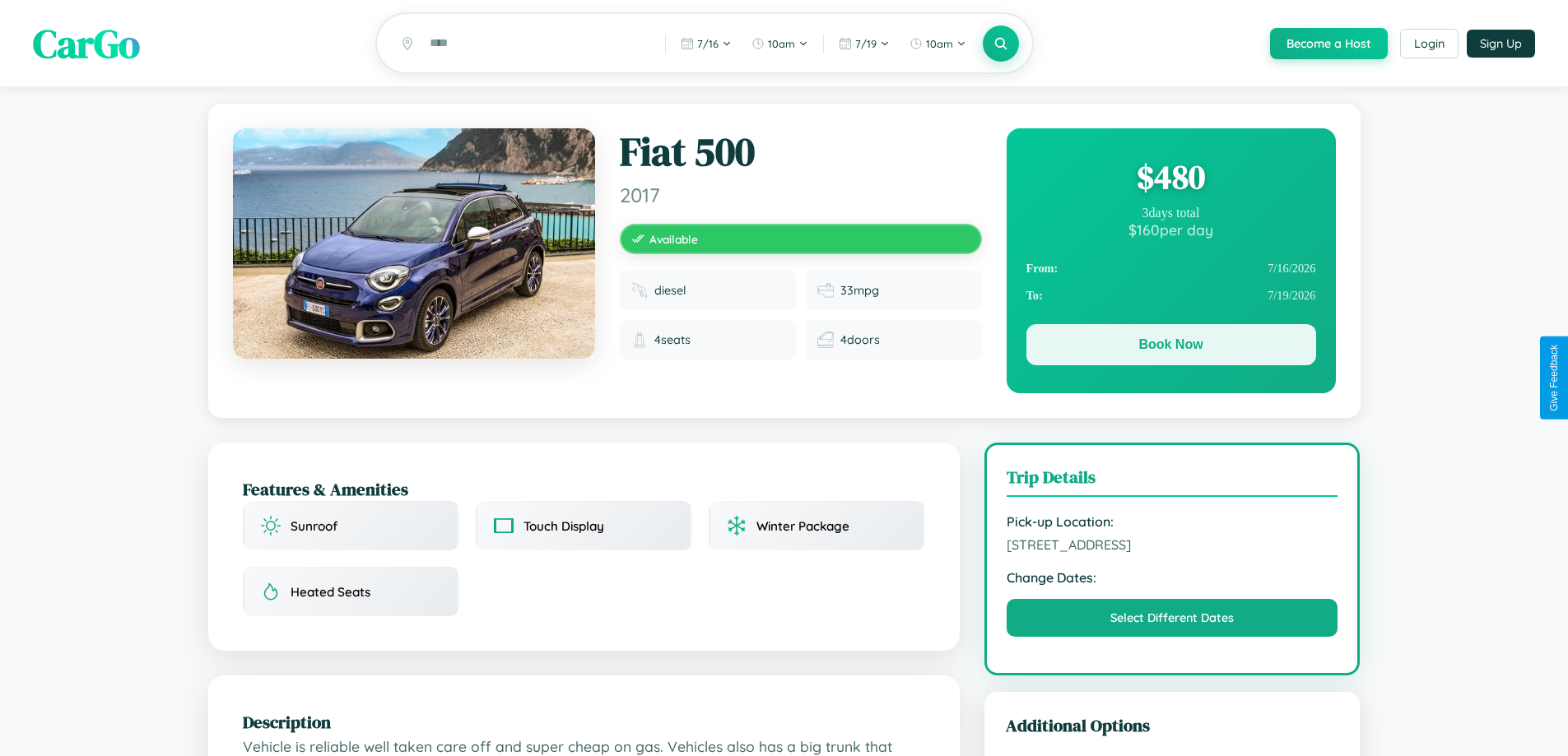
click at [1171, 347] on button "Book Now" at bounding box center [1171, 344] width 289 height 41
